Goal: Complete application form

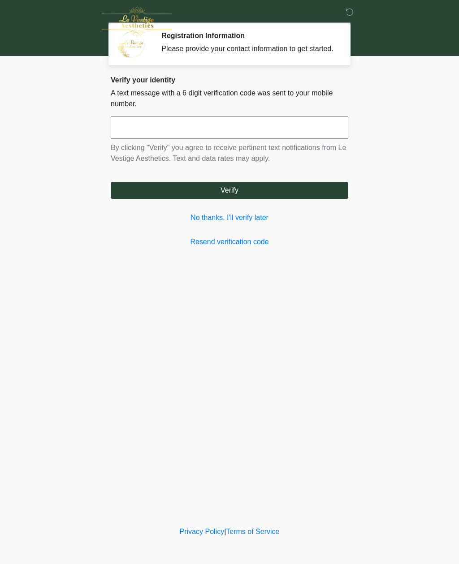
click at [138, 139] on input "text" at bounding box center [230, 128] width 238 height 22
type input "*"
type input "******"
click at [234, 199] on button "Verify" at bounding box center [230, 190] width 238 height 17
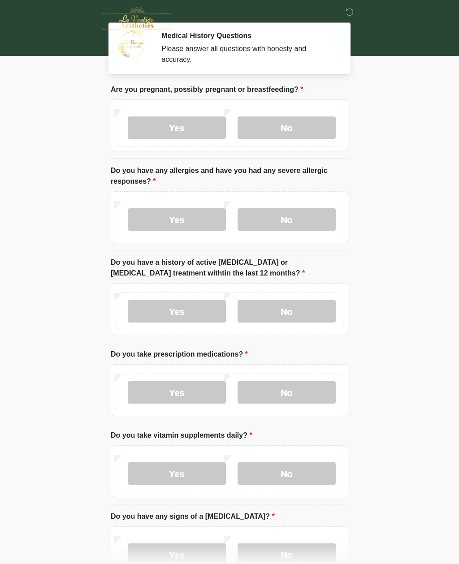
click at [329, 126] on label "No" at bounding box center [287, 128] width 98 height 22
click at [282, 212] on label "No" at bounding box center [287, 219] width 98 height 22
click at [300, 302] on label "No" at bounding box center [287, 311] width 98 height 22
click at [189, 387] on label "Yes" at bounding box center [177, 392] width 98 height 22
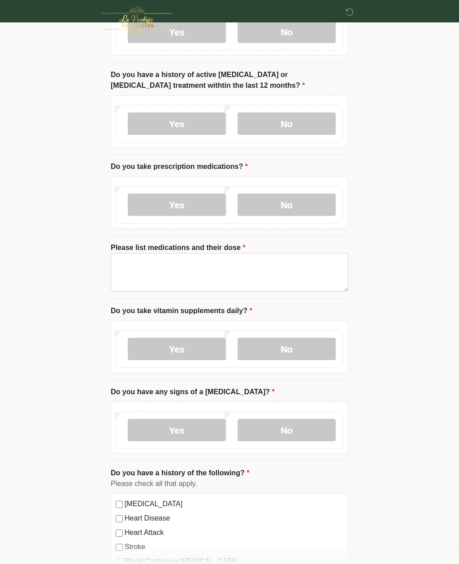
scroll to position [188, 0]
click at [137, 274] on textarea "Please list medications and their dose" at bounding box center [230, 272] width 238 height 39
click at [150, 264] on textarea "Please list medications and their dose" at bounding box center [230, 272] width 238 height 39
type textarea "********"
click at [393, 309] on body "‎ ‎ Medical History Questions Please answer all questions with honesty and accu…" at bounding box center [229, 94] width 459 height 564
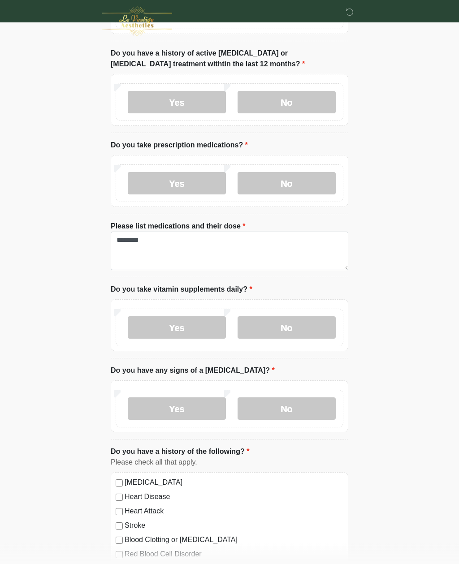
scroll to position [211, 0]
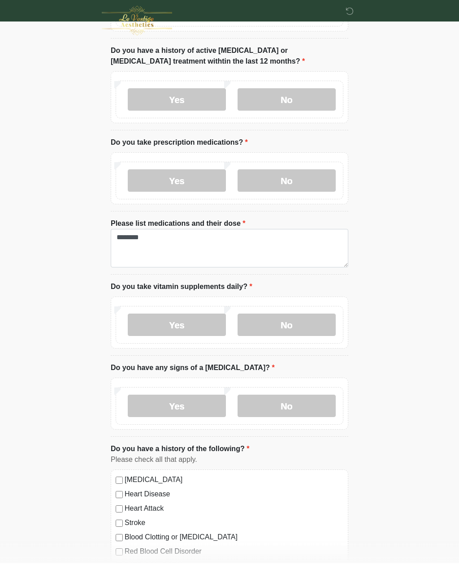
click at [298, 318] on label "No" at bounding box center [287, 326] width 98 height 22
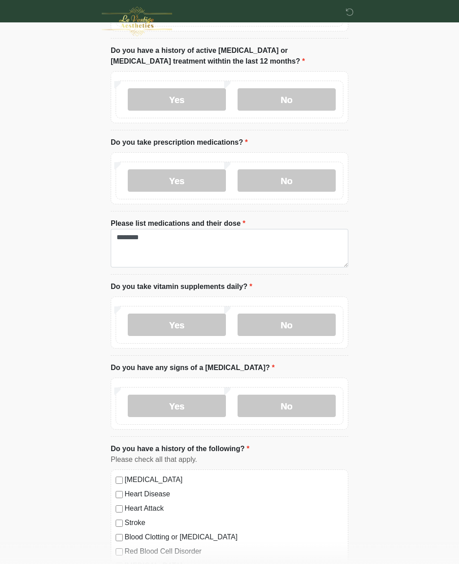
click at [291, 399] on label "No" at bounding box center [287, 406] width 98 height 22
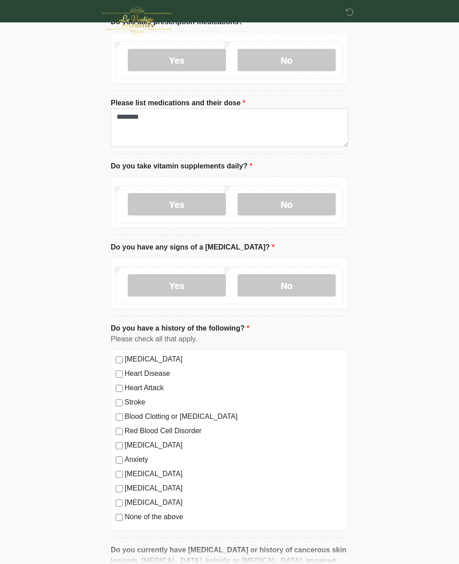
scroll to position [337, 0]
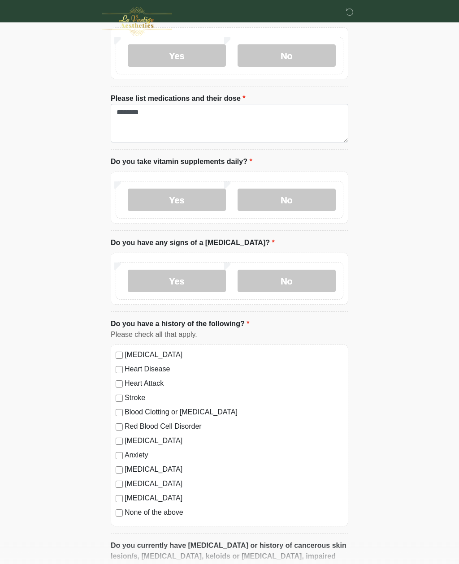
click at [125, 350] on label "High Blood Pressure" at bounding box center [234, 355] width 219 height 11
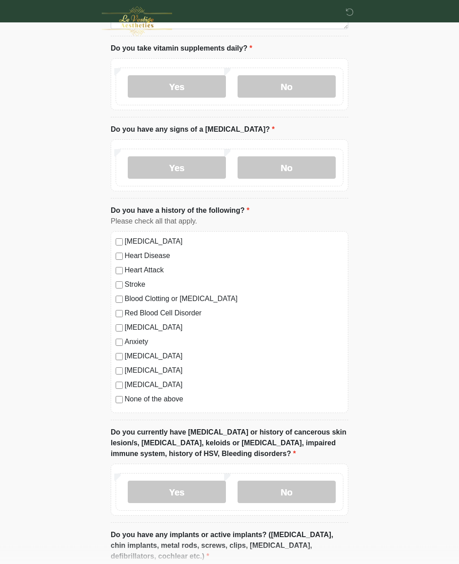
scroll to position [451, 0]
click at [296, 486] on label "No" at bounding box center [287, 492] width 98 height 22
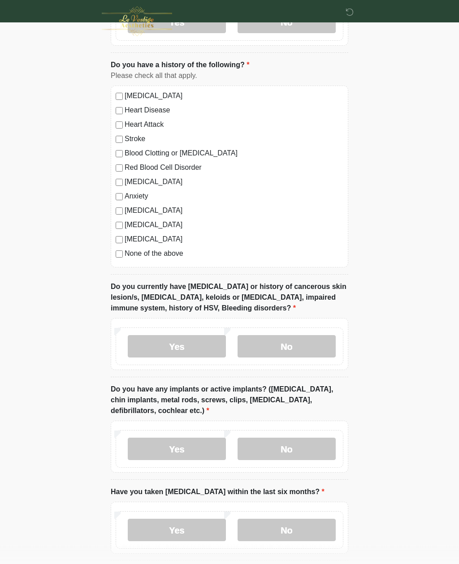
scroll to position [598, 0]
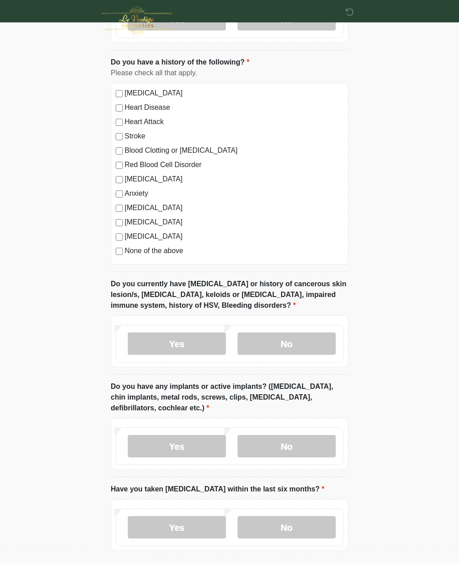
click at [286, 439] on label "No" at bounding box center [287, 447] width 98 height 22
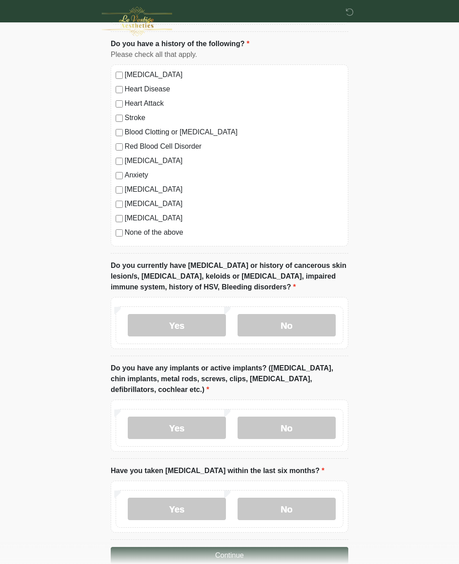
scroll to position [634, 0]
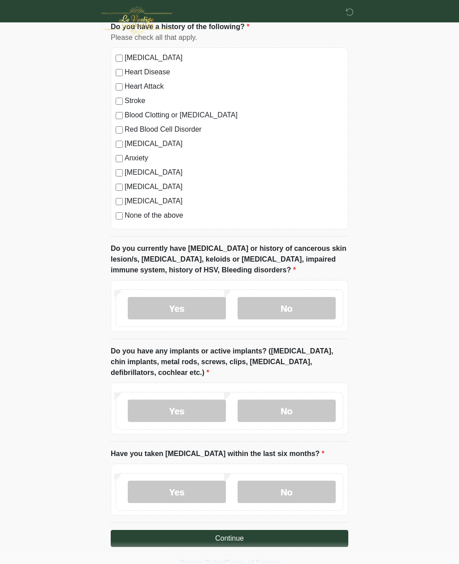
click at [289, 484] on label "No" at bounding box center [287, 492] width 98 height 22
click at [232, 538] on button "Continue" at bounding box center [230, 539] width 238 height 17
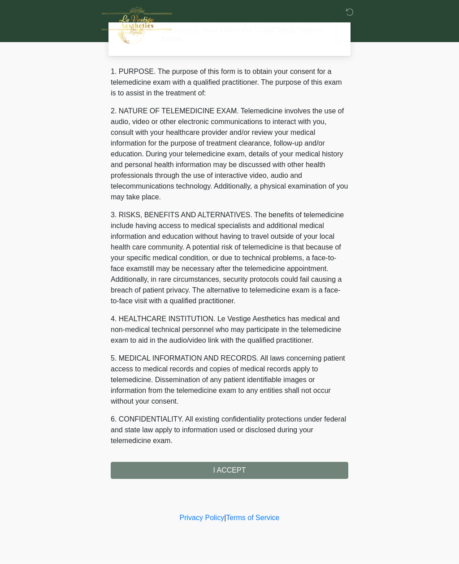
scroll to position [0, 0]
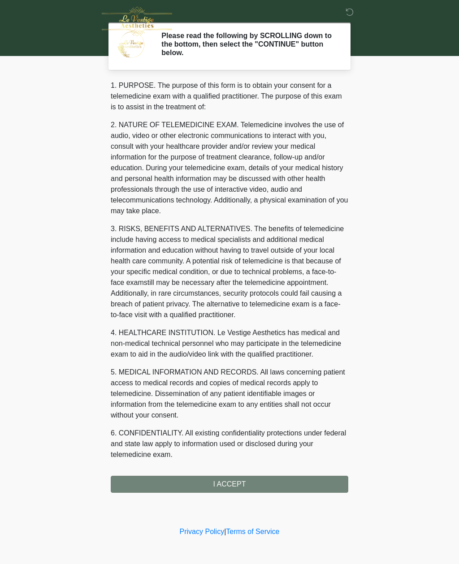
click at [224, 487] on div "1. PURPOSE. The purpose of this form is to obtain your consent for a telemedici…" at bounding box center [230, 286] width 238 height 413
click at [233, 487] on div "1. PURPOSE. The purpose of this form is to obtain your consent for a telemedici…" at bounding box center [230, 286] width 238 height 413
click at [230, 479] on div "1. PURPOSE. The purpose of this form is to obtain your consent for a telemedici…" at bounding box center [230, 286] width 238 height 413
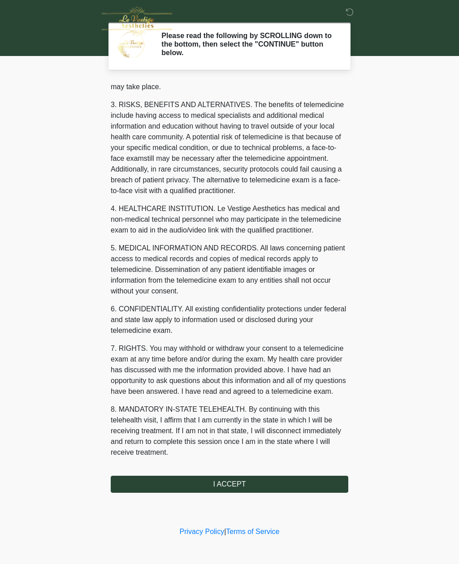
scroll to position [156, 0]
click at [228, 478] on button "I ACCEPT" at bounding box center [230, 484] width 238 height 17
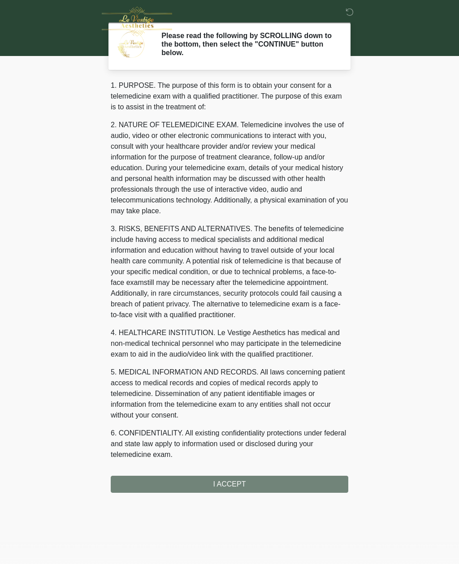
click at [224, 474] on div "1. PURPOSE. The purpose of this form is to obtain your consent for a telemedici…" at bounding box center [230, 286] width 238 height 413
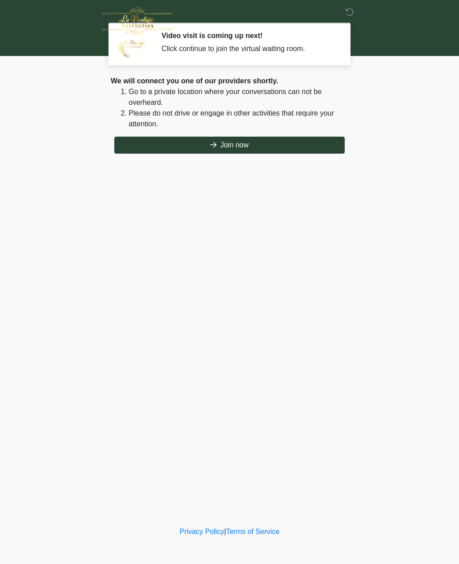
click at [240, 146] on button "Join now" at bounding box center [229, 145] width 230 height 17
